Goal: Task Accomplishment & Management: Manage account settings

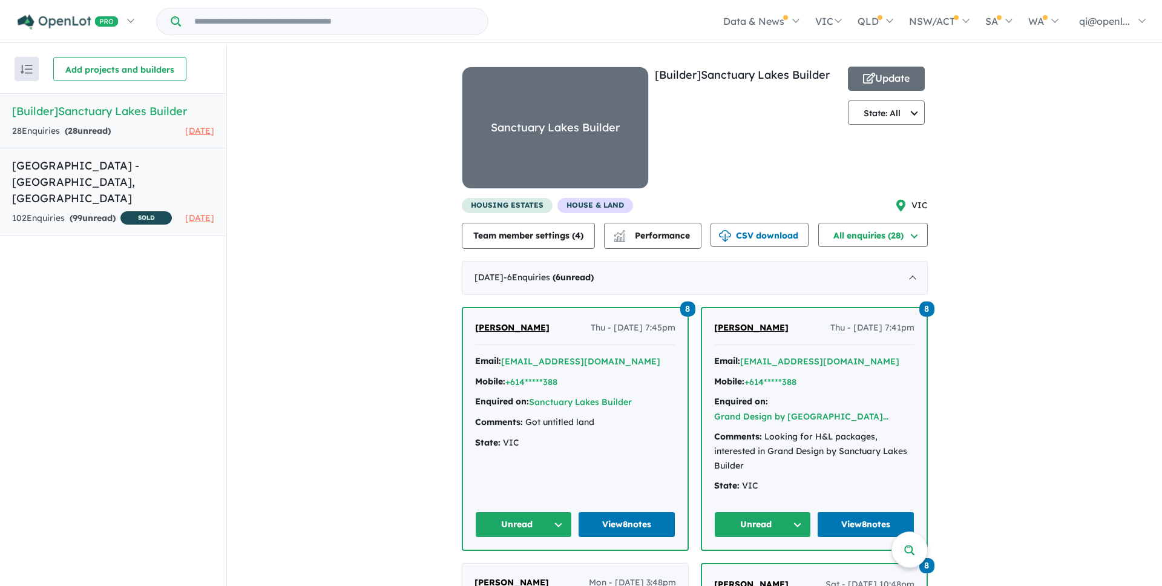
click at [115, 170] on h5 "Sanctuary Lakes Estate - Point Cook , VIC" at bounding box center [113, 181] width 202 height 49
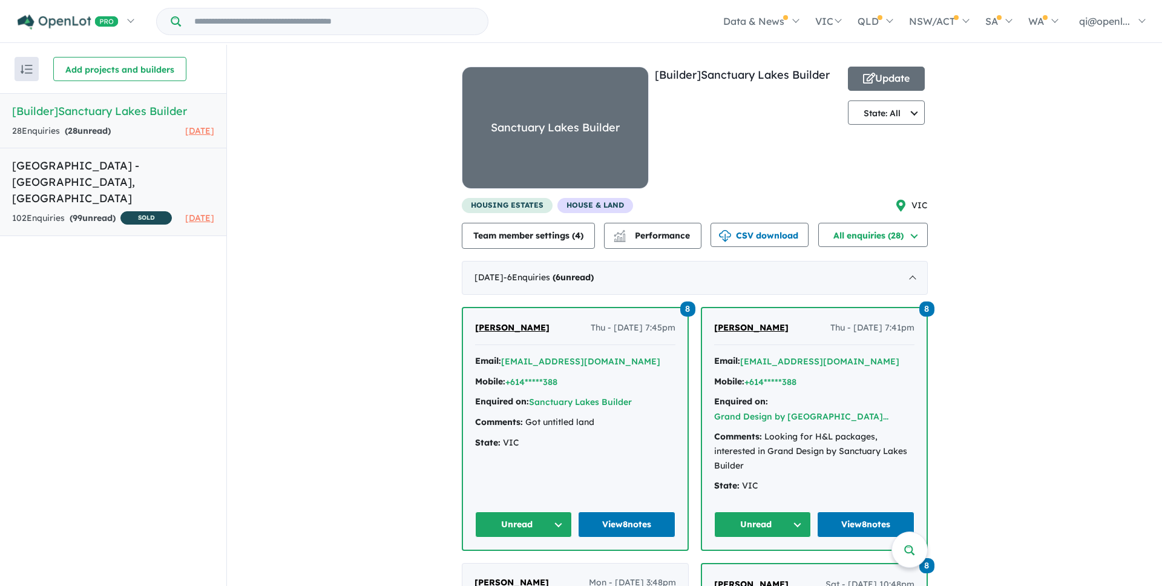
click at [137, 165] on h5 "Sanctuary Lakes Estate - Point Cook , VIC" at bounding box center [113, 181] width 202 height 49
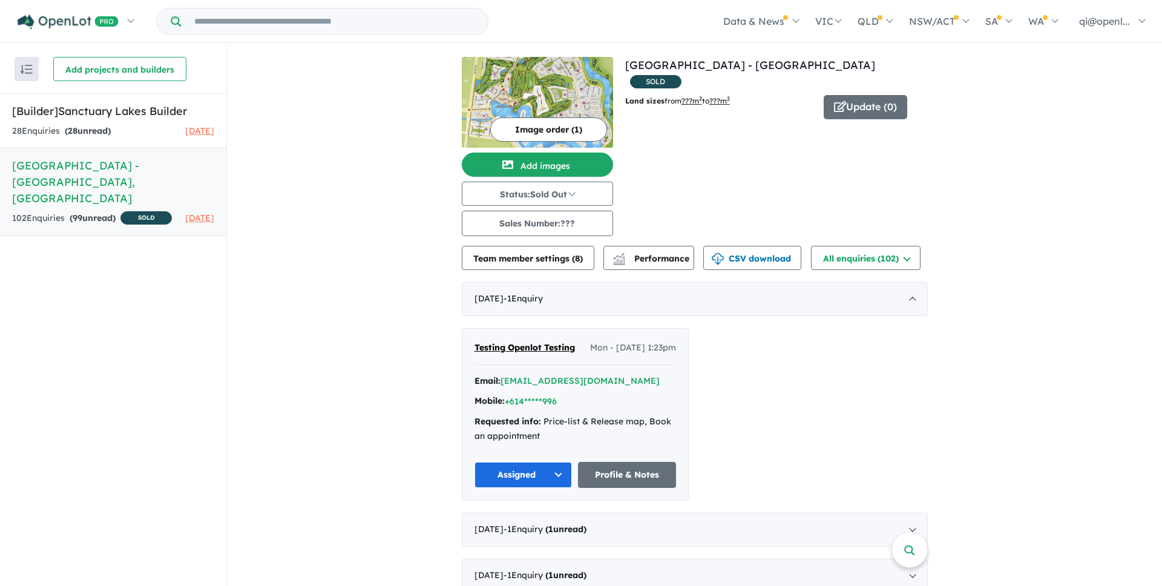
click at [701, 209] on div "View all projects in your account Sanctuary Lakes Estate - Point Cook SOLD Land…" at bounding box center [776, 146] width 303 height 179
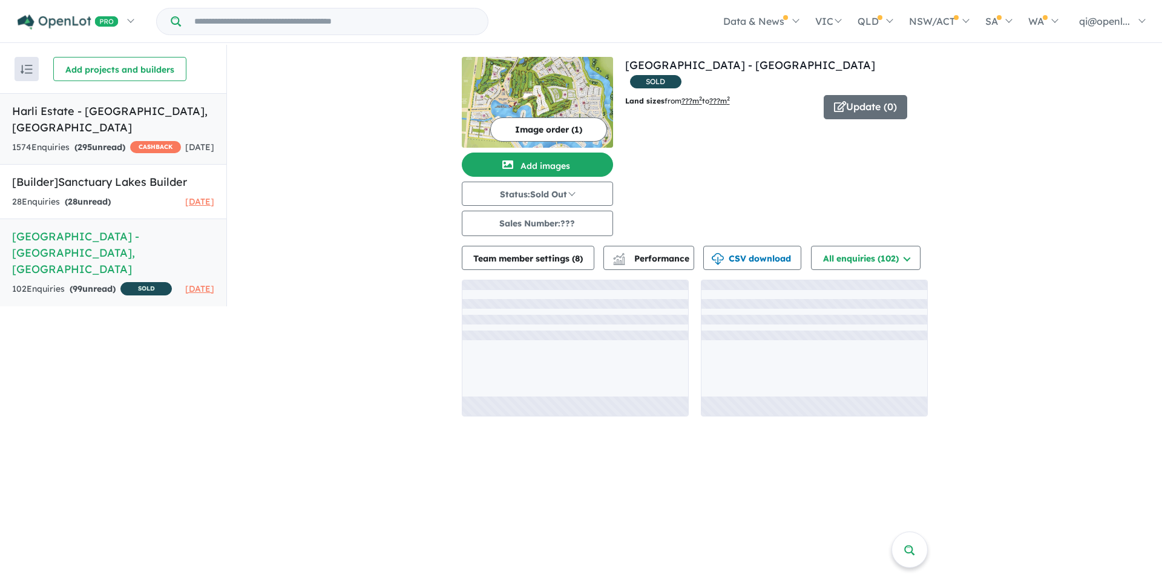
click at [137, 140] on div "1574 Enquir ies ( 295 unread) CASHBACK" at bounding box center [96, 147] width 169 height 15
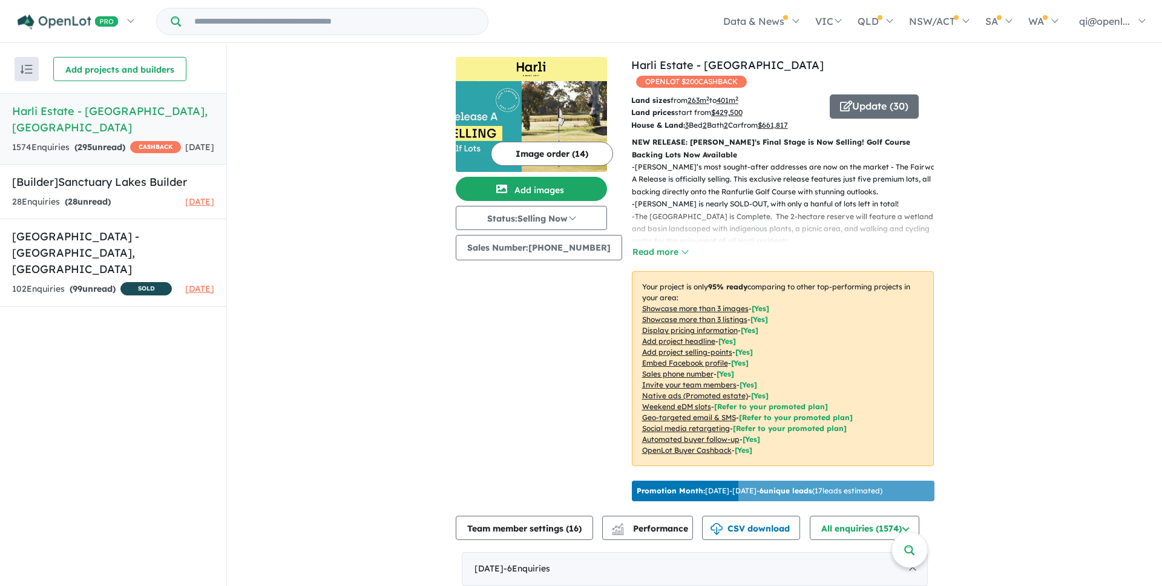
scroll to position [102, 0]
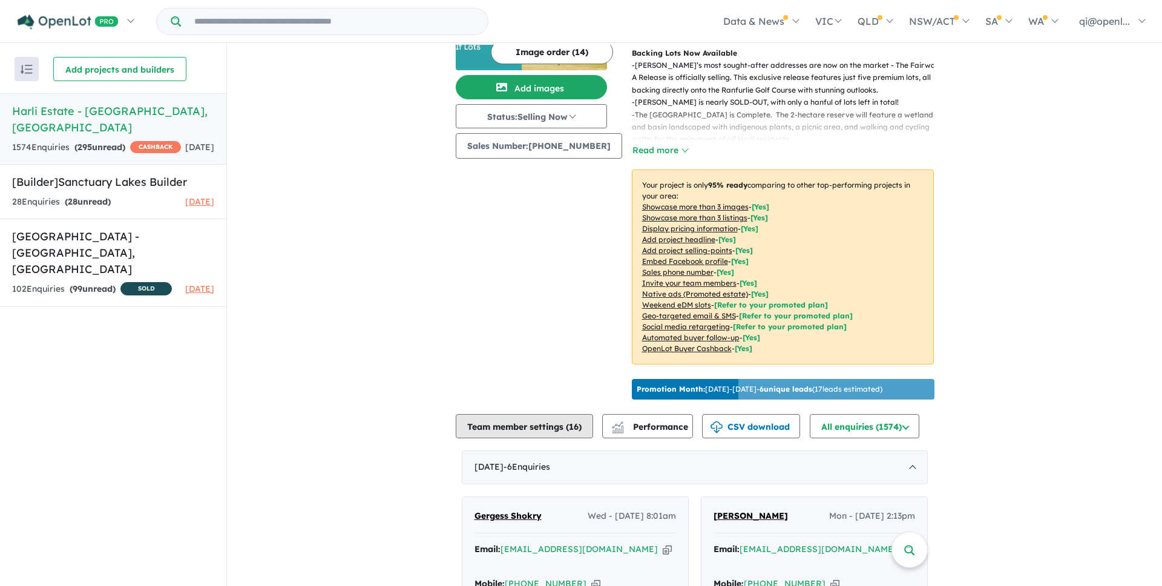
click at [551, 420] on button "Team member settings ( 16 )" at bounding box center [524, 426] width 137 height 24
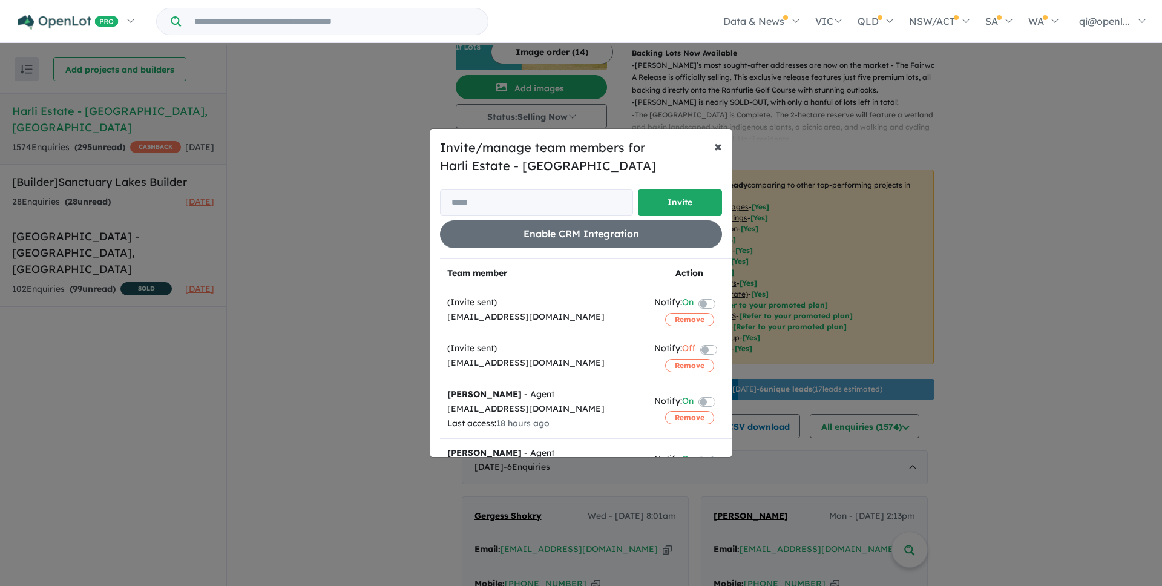
click at [721, 145] on span "×" at bounding box center [718, 146] width 8 height 18
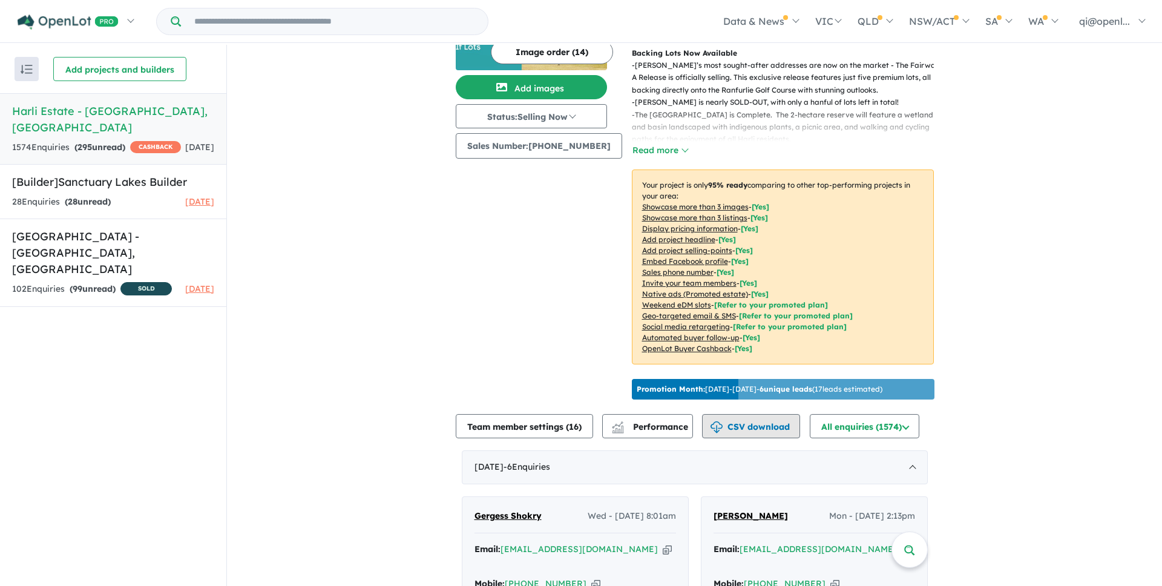
click at [771, 422] on button "CSV download" at bounding box center [751, 426] width 98 height 24
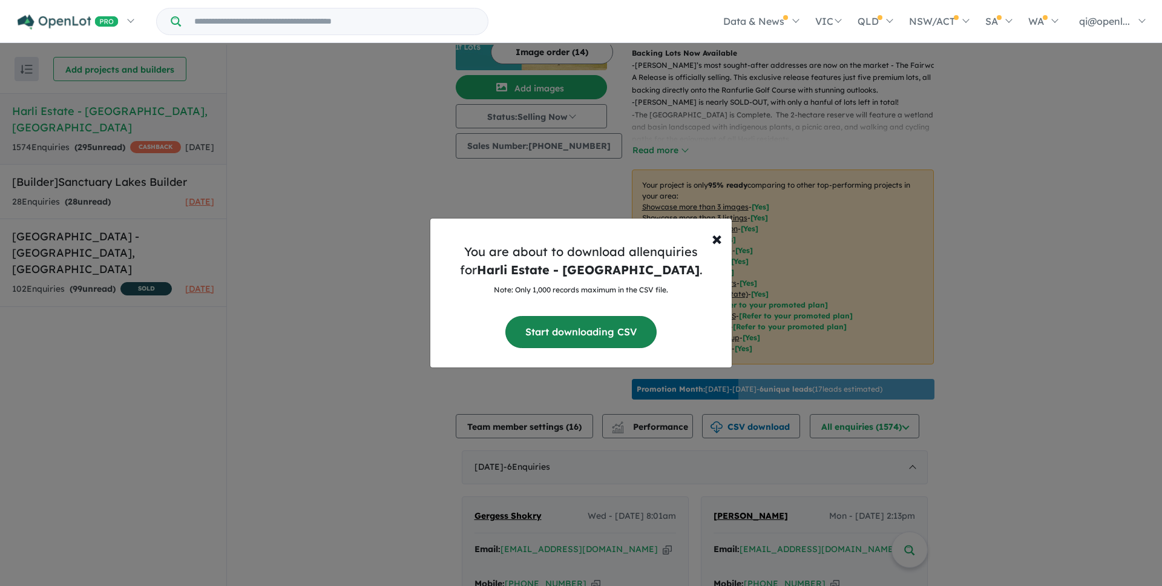
click at [613, 343] on button "Start downloading CSV" at bounding box center [580, 332] width 151 height 32
